Goal: Task Accomplishment & Management: Manage account settings

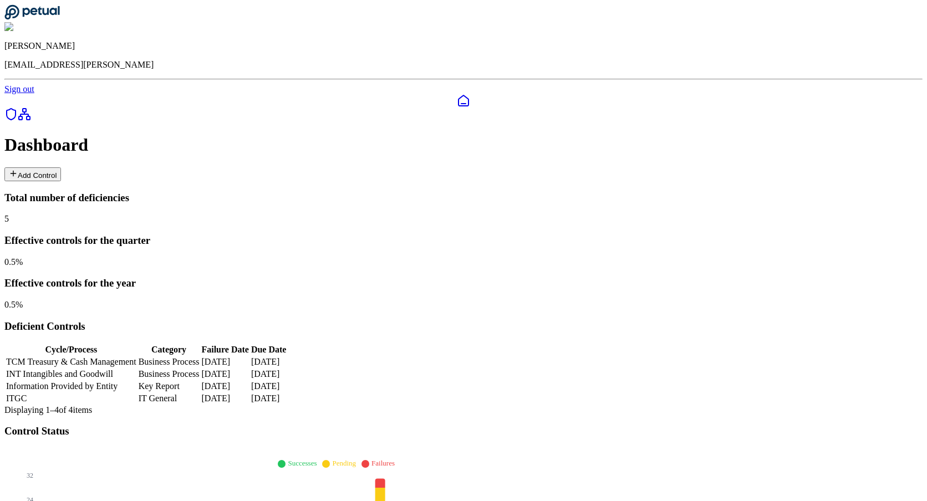
click at [16, 108] on icon at bounding box center [10, 114] width 13 height 13
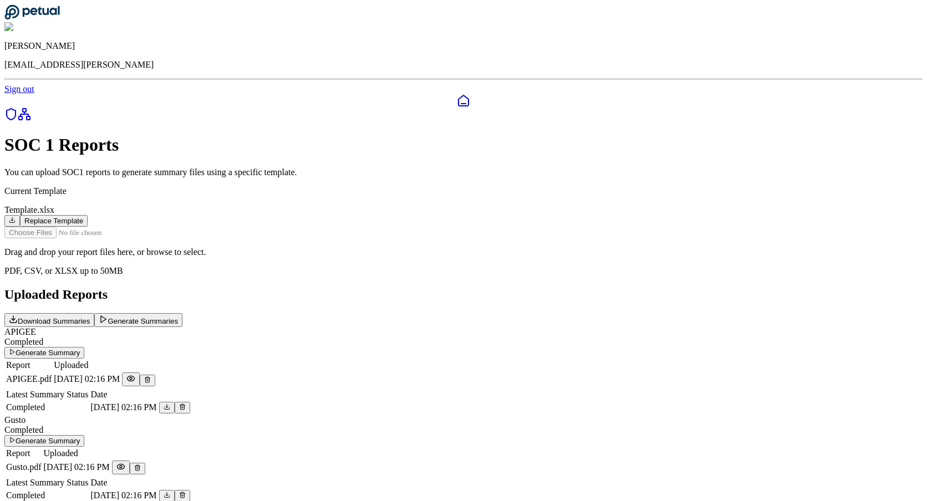
click at [18, 120] on icon at bounding box center [24, 114] width 13 height 13
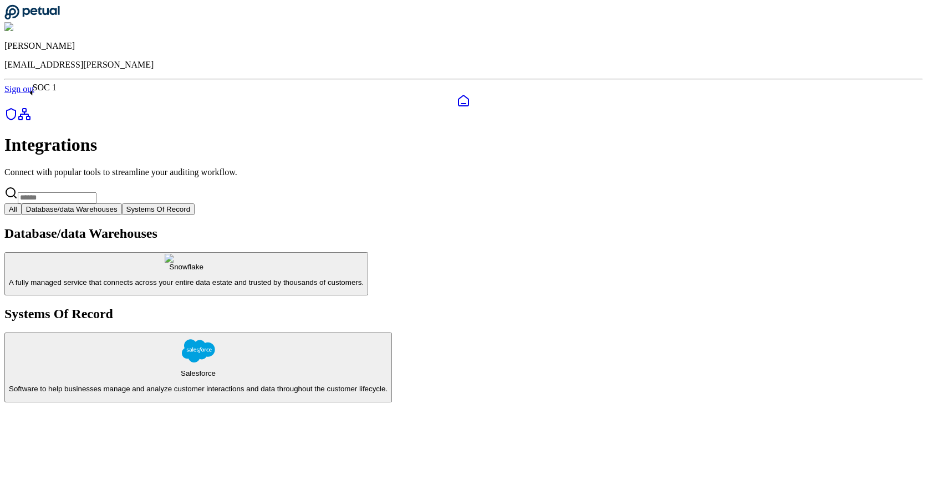
click at [18, 108] on icon at bounding box center [10, 114] width 13 height 13
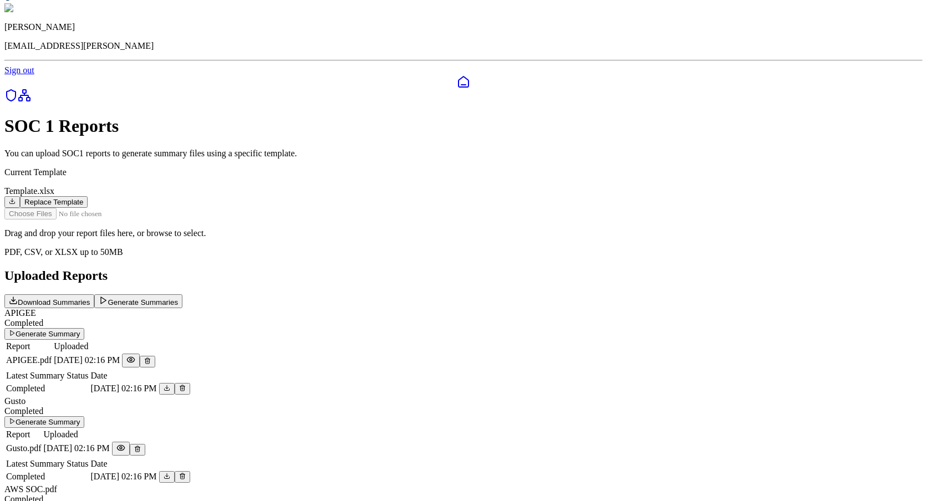
scroll to position [20, 0]
click at [151, 363] on icon at bounding box center [147, 360] width 7 height 7
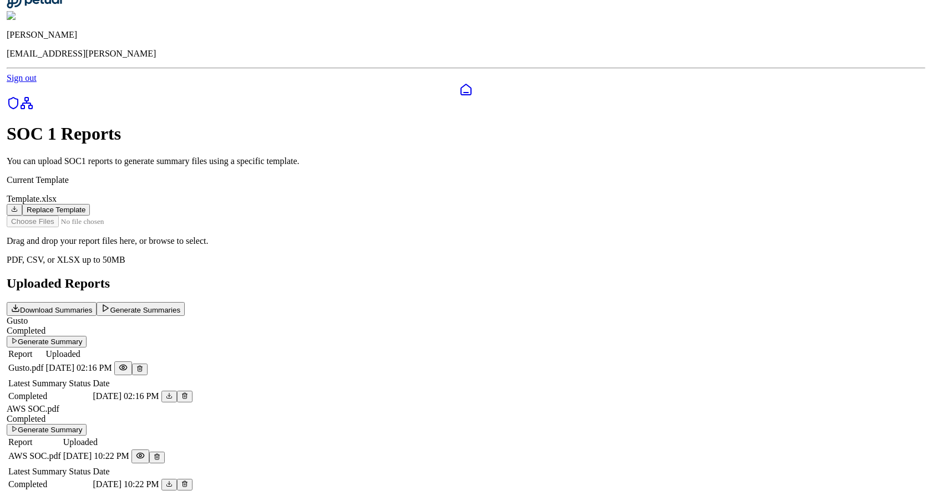
scroll to position [113, 0]
click at [139, 367] on icon at bounding box center [137, 369] width 4 height 4
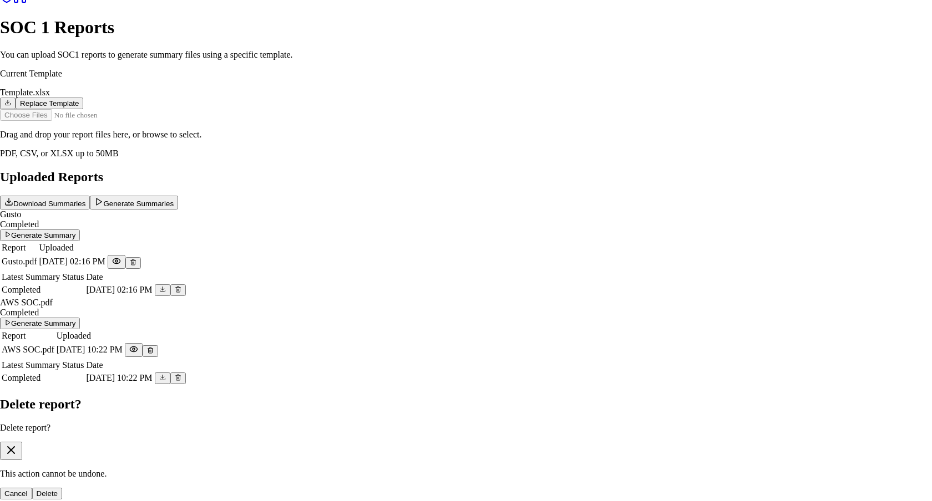
click at [63, 488] on button "Delete" at bounding box center [47, 494] width 31 height 12
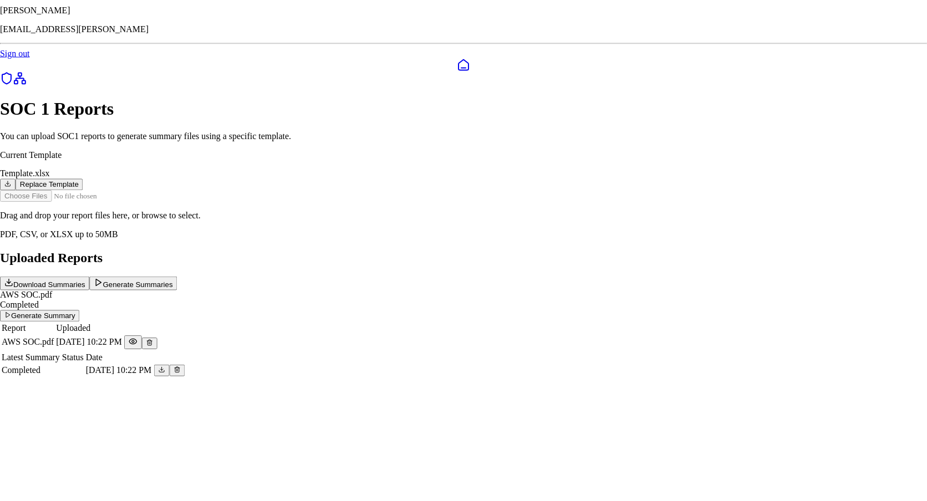
scroll to position [36, 0]
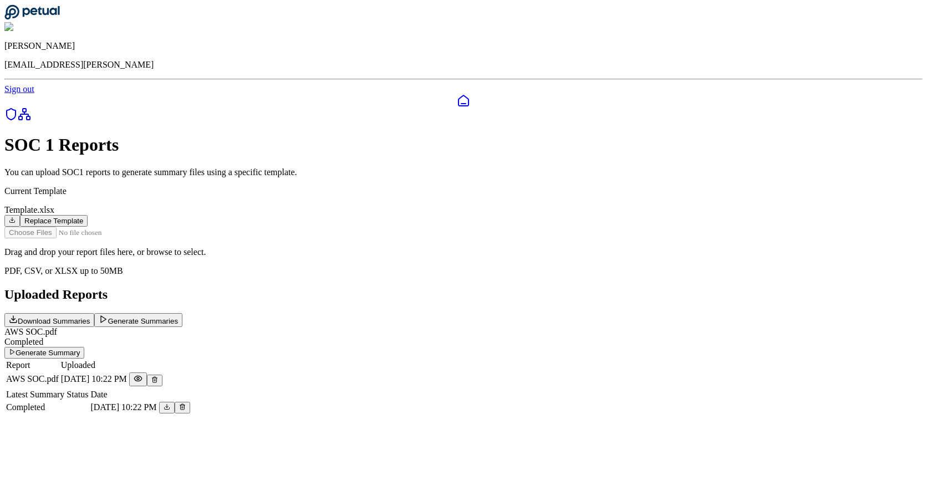
click at [158, 377] on icon at bounding box center [154, 380] width 7 height 7
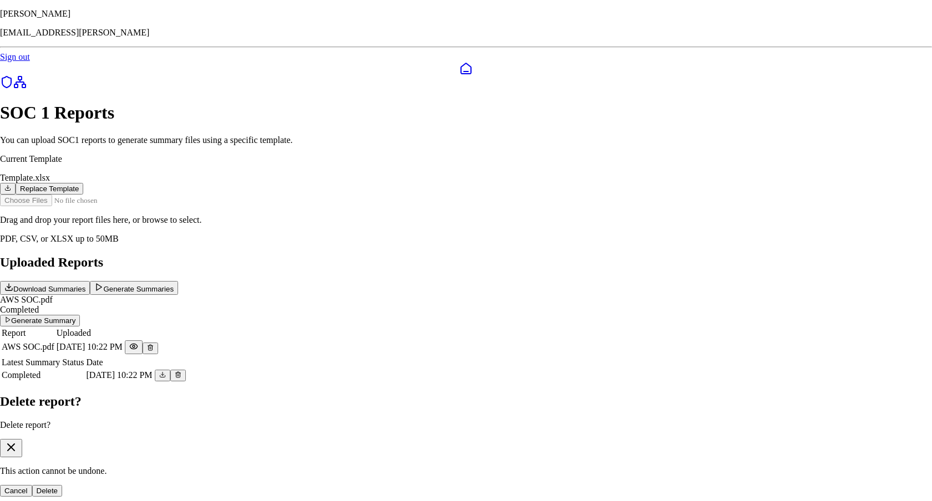
click at [63, 485] on button "Delete" at bounding box center [47, 491] width 31 height 12
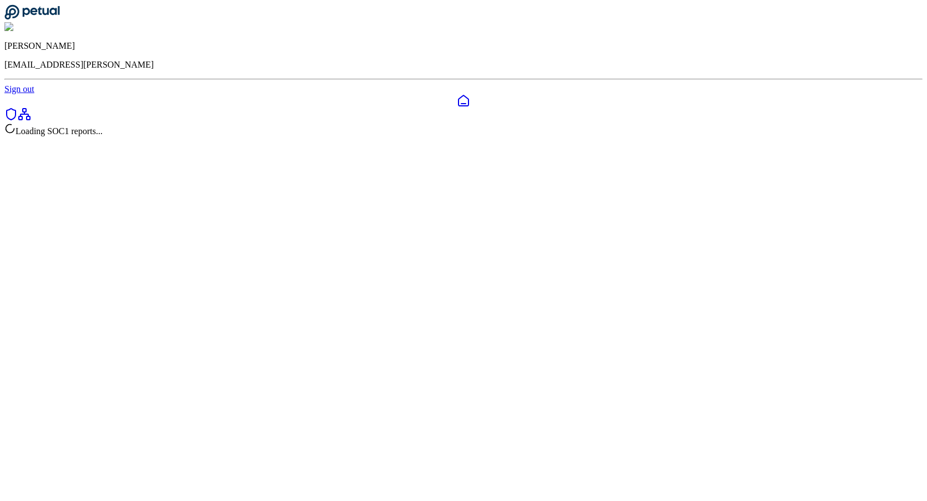
scroll to position [36, 0]
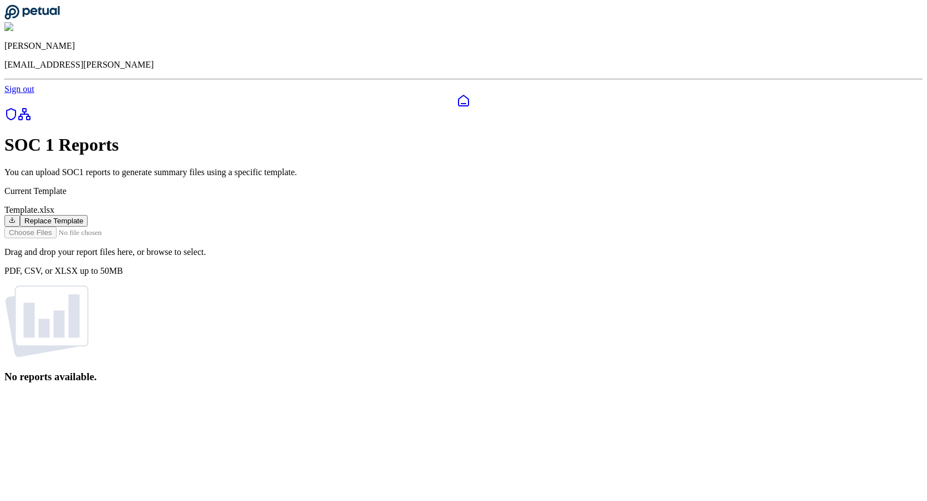
click at [130, 230] on input "file" at bounding box center [67, 233] width 126 height 12
type input "**********"
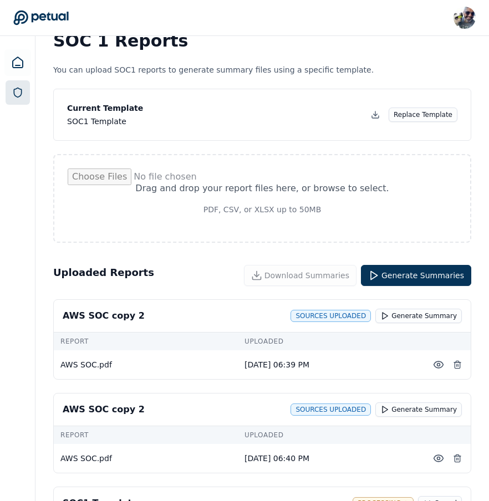
scroll to position [24, 0]
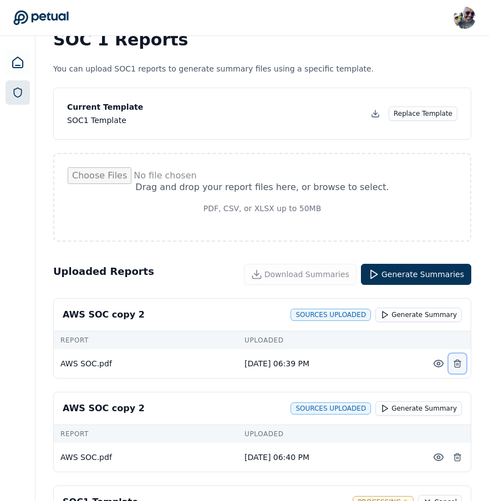
click at [460, 362] on icon at bounding box center [457, 365] width 5 height 6
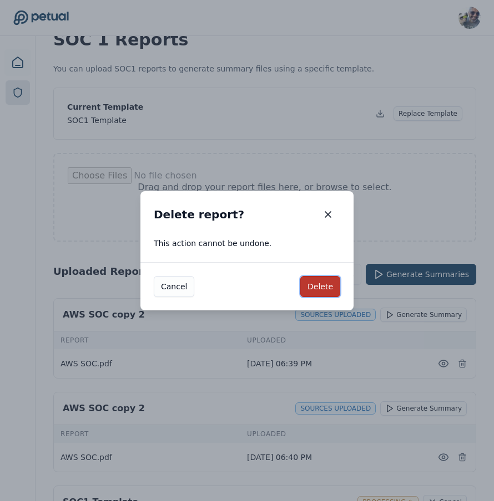
click at [320, 282] on button "Delete" at bounding box center [320, 286] width 40 height 21
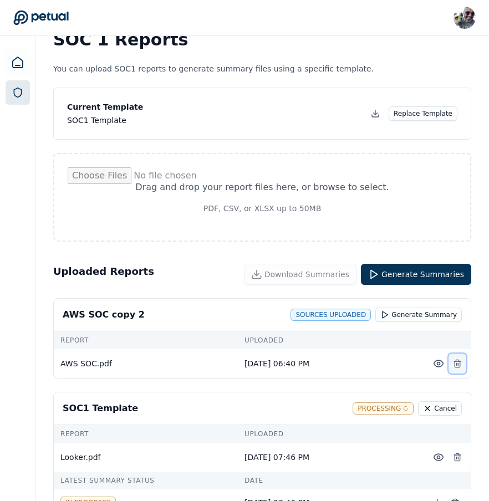
click at [459, 366] on icon at bounding box center [457, 363] width 9 height 9
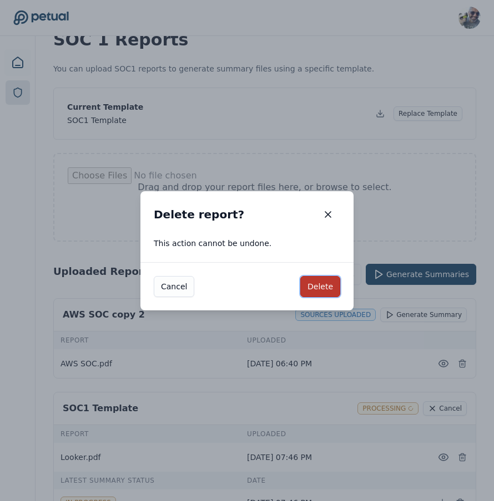
click at [325, 281] on button "Delete" at bounding box center [320, 286] width 40 height 21
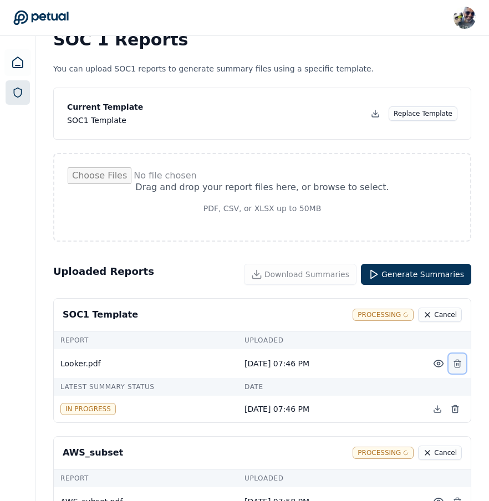
click at [459, 362] on icon at bounding box center [457, 363] width 9 height 9
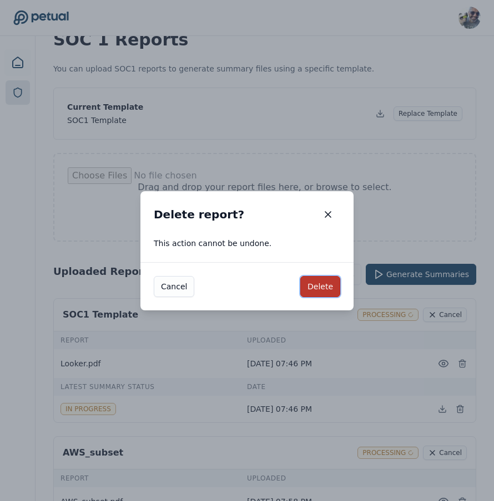
click at [327, 281] on button "Delete" at bounding box center [320, 286] width 40 height 21
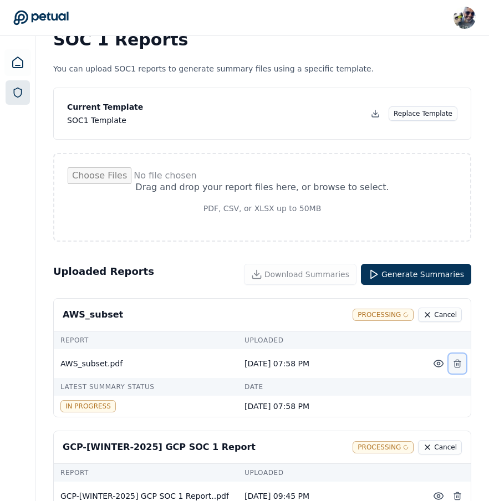
click at [459, 361] on icon at bounding box center [457, 361] width 3 height 2
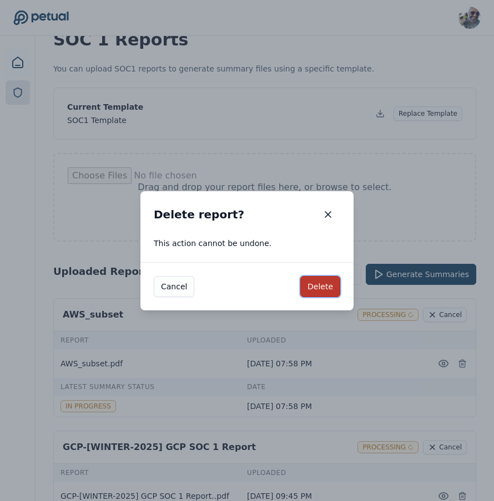
click at [321, 285] on button "Delete" at bounding box center [320, 286] width 40 height 21
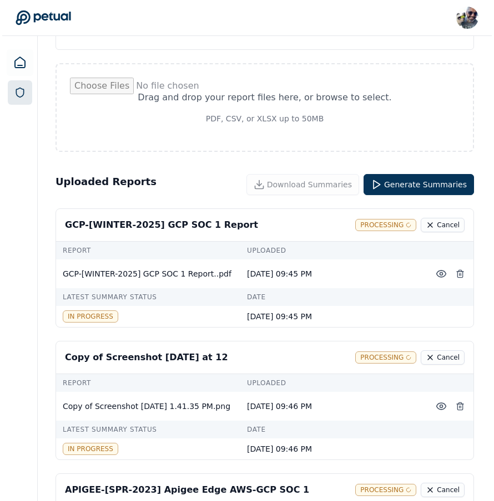
scroll to position [128, 0]
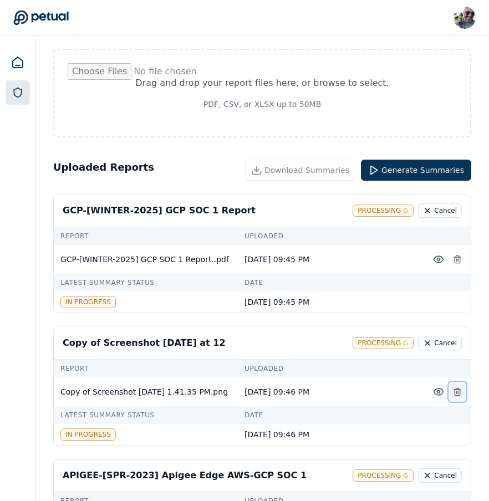
click at [457, 394] on icon at bounding box center [457, 392] width 9 height 9
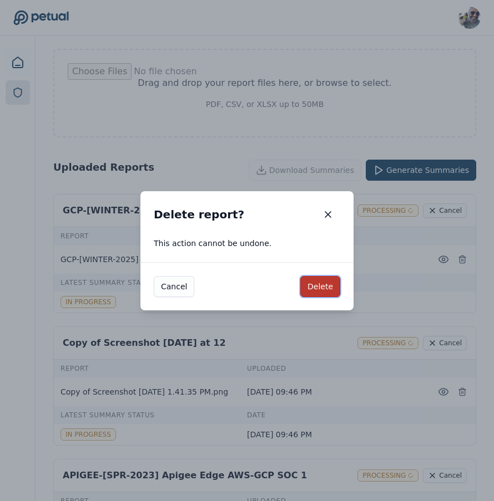
click at [319, 284] on button "Delete" at bounding box center [320, 286] width 40 height 21
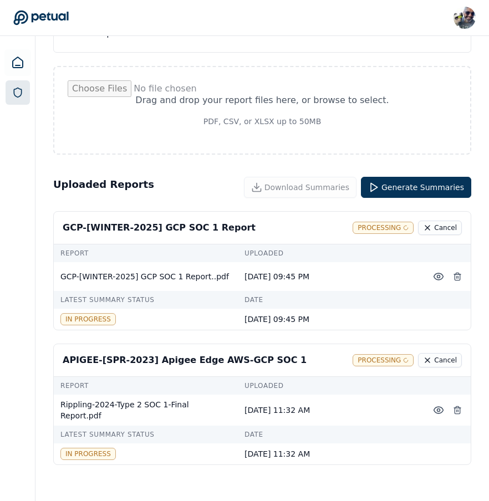
scroll to position [126, 0]
